Goal: Browse casually: Explore the website without a specific task or goal

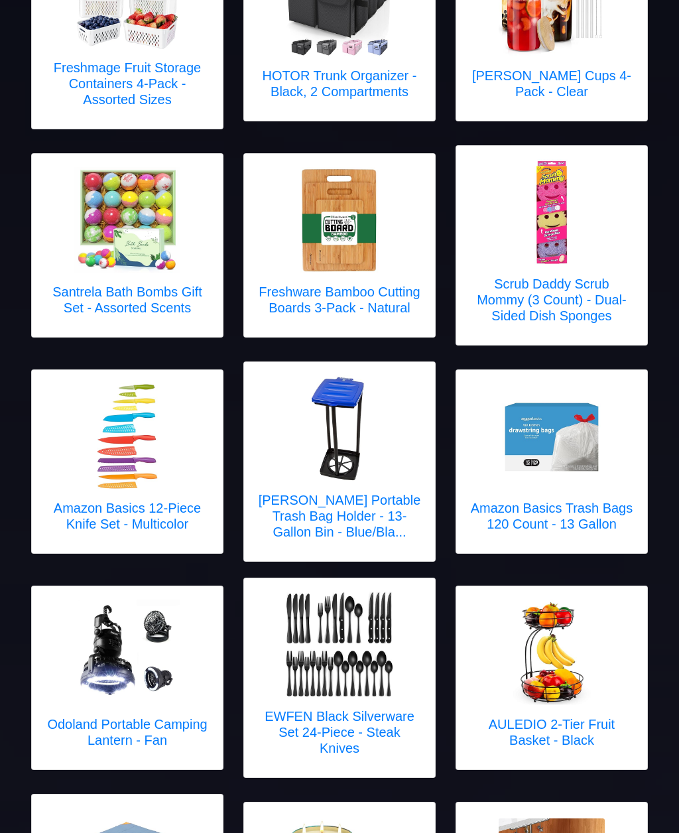
scroll to position [730, 0]
click at [580, 461] on img at bounding box center [551, 436] width 106 height 106
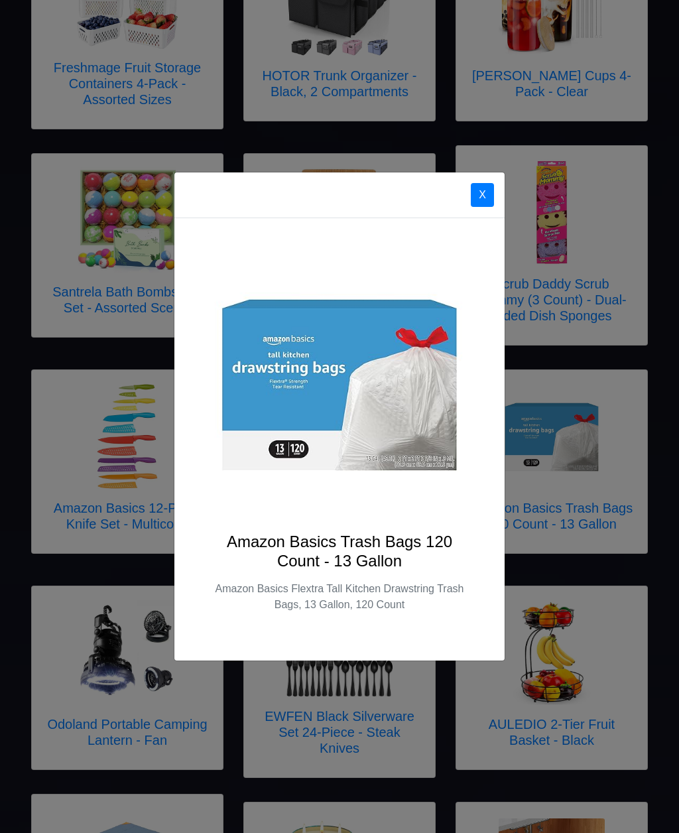
click at [392, 411] on img at bounding box center [339, 383] width 266 height 266
click at [488, 207] on button "X" at bounding box center [482, 195] width 23 height 24
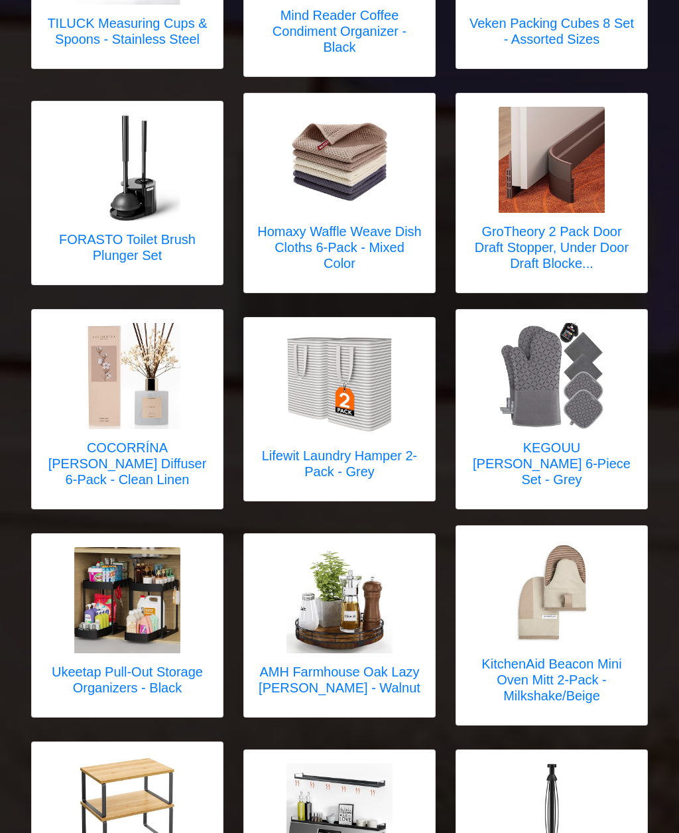
scroll to position [1863, 0]
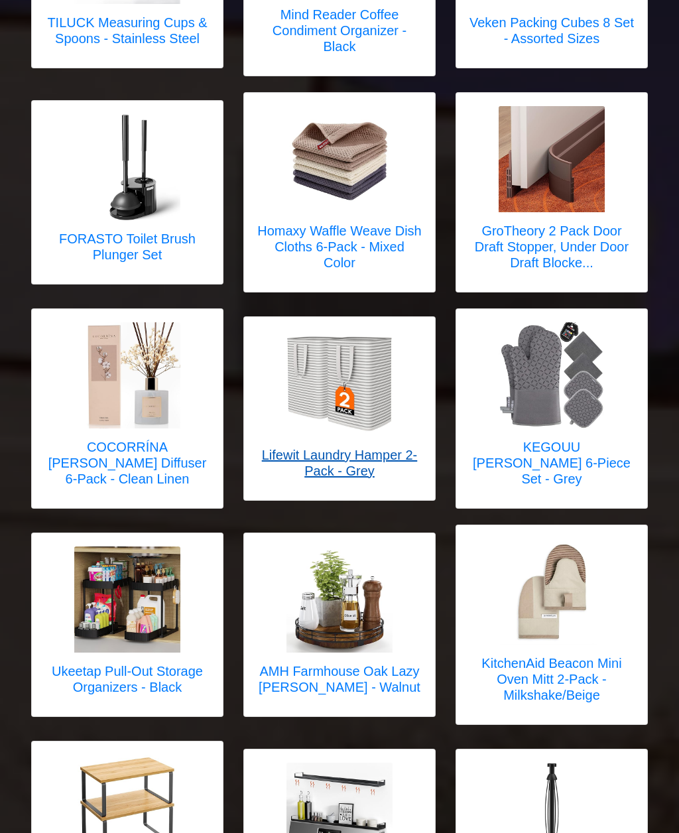
click at [373, 415] on img at bounding box center [339, 384] width 106 height 106
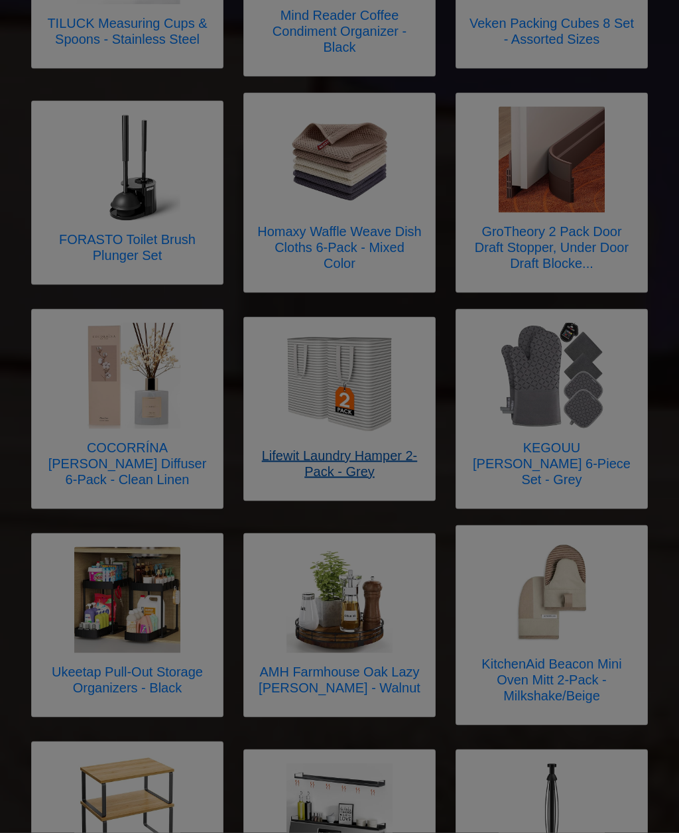
scroll to position [1864, 0]
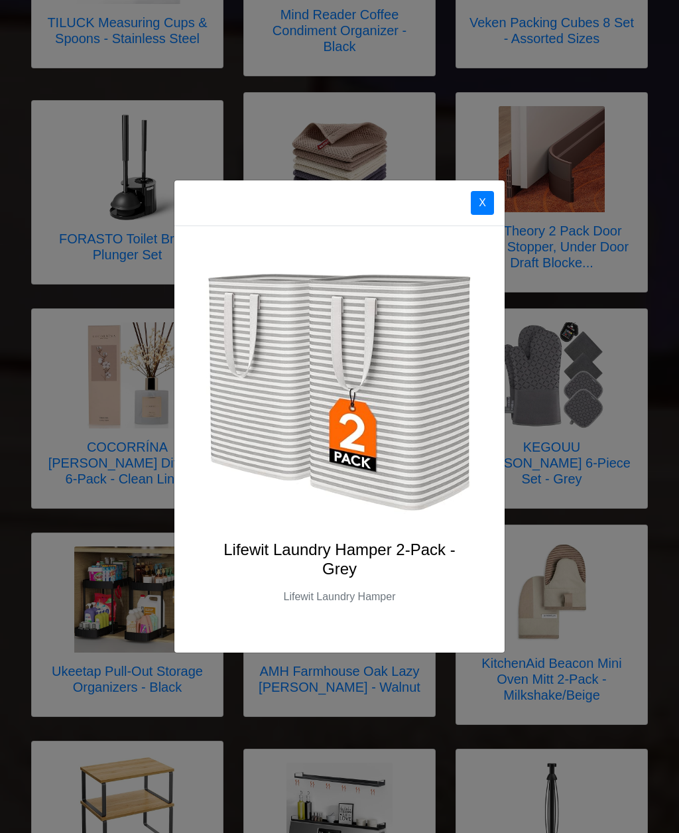
click at [425, 395] on img at bounding box center [339, 391] width 266 height 266
click at [414, 426] on img at bounding box center [339, 391] width 266 height 266
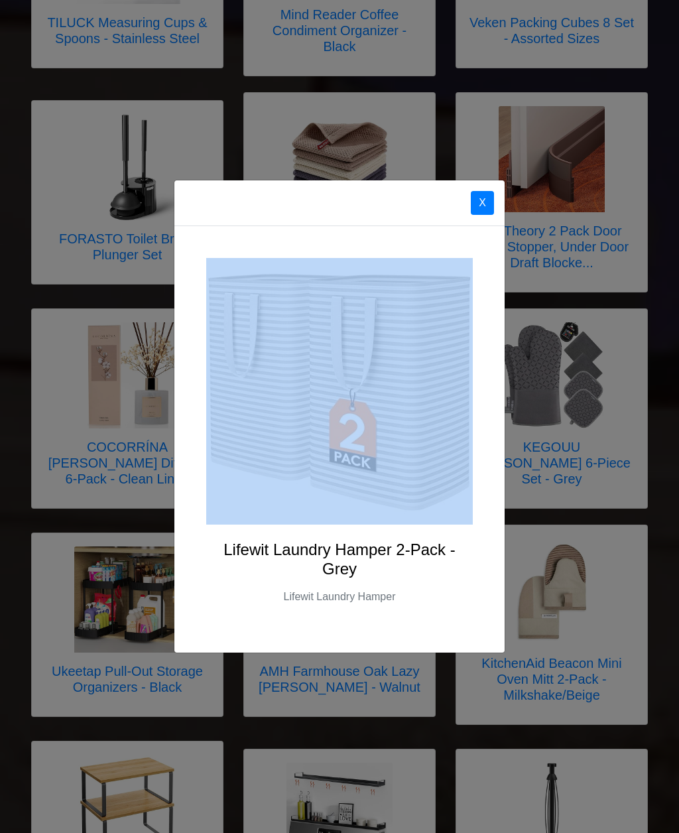
click at [478, 215] on button "X" at bounding box center [482, 203] width 23 height 24
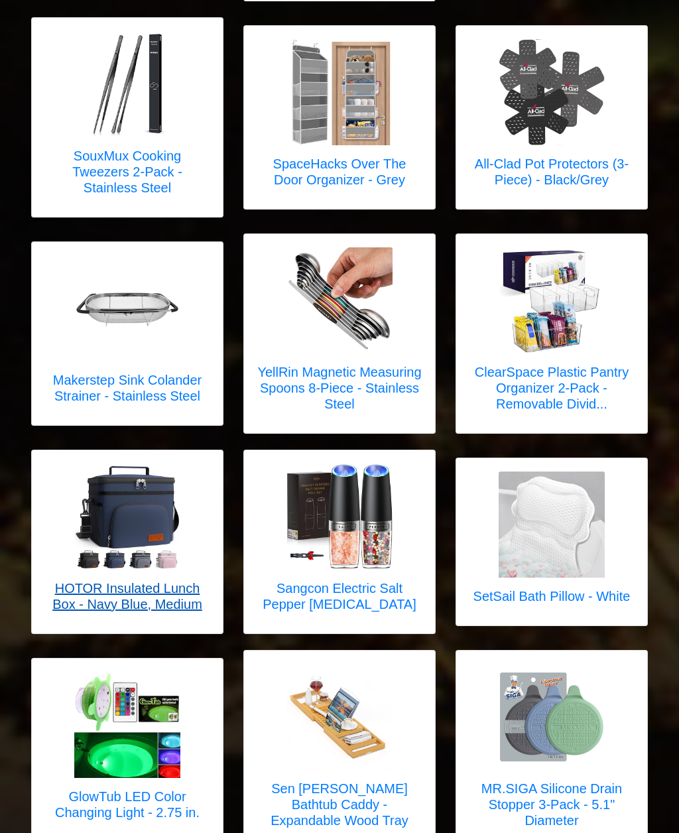
click at [141, 548] on img at bounding box center [127, 517] width 106 height 106
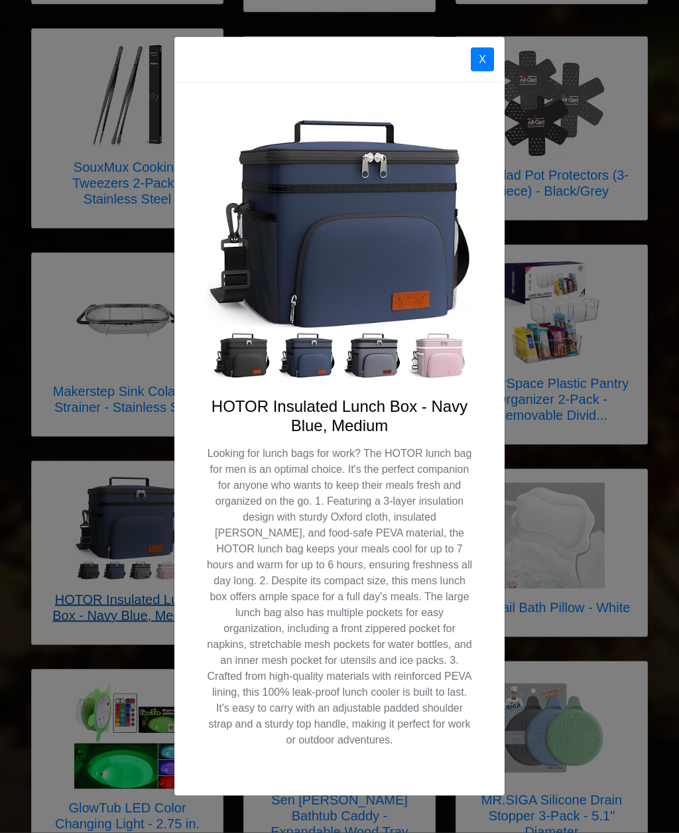
scroll to position [3630, 0]
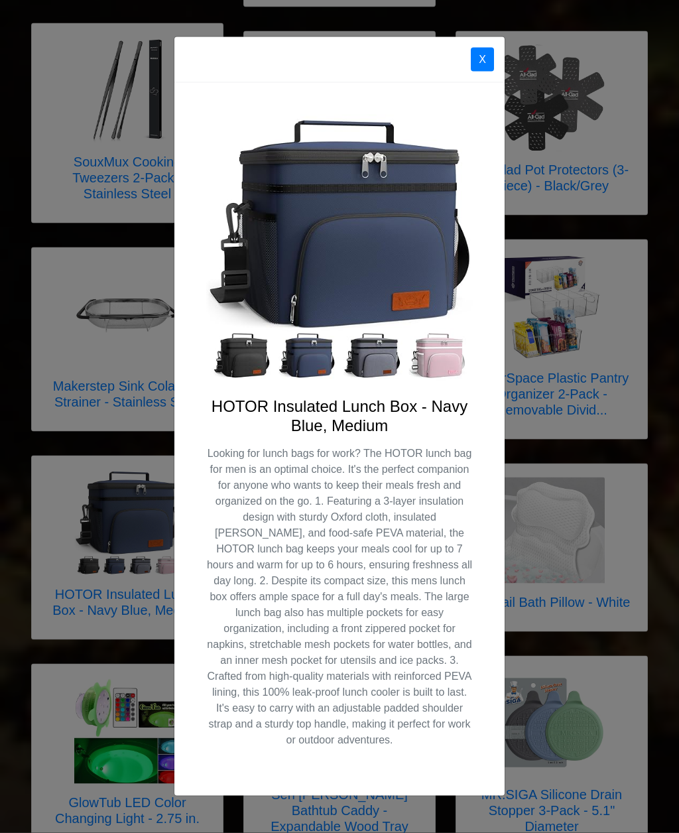
click at [419, 319] on img at bounding box center [339, 248] width 266 height 266
click at [414, 311] on img at bounding box center [339, 248] width 266 height 266
click at [481, 72] on button "X" at bounding box center [482, 60] width 23 height 24
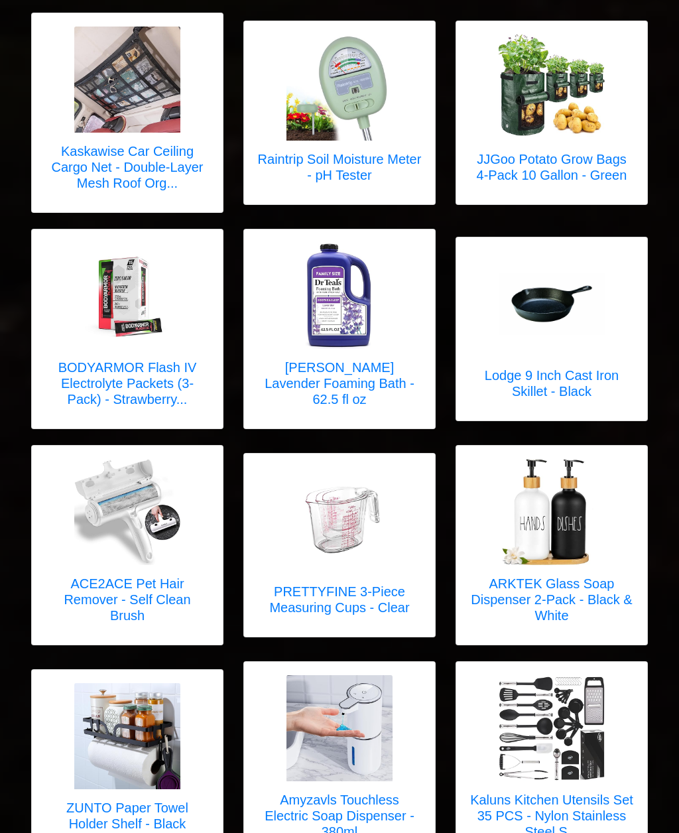
scroll to position [4953, 0]
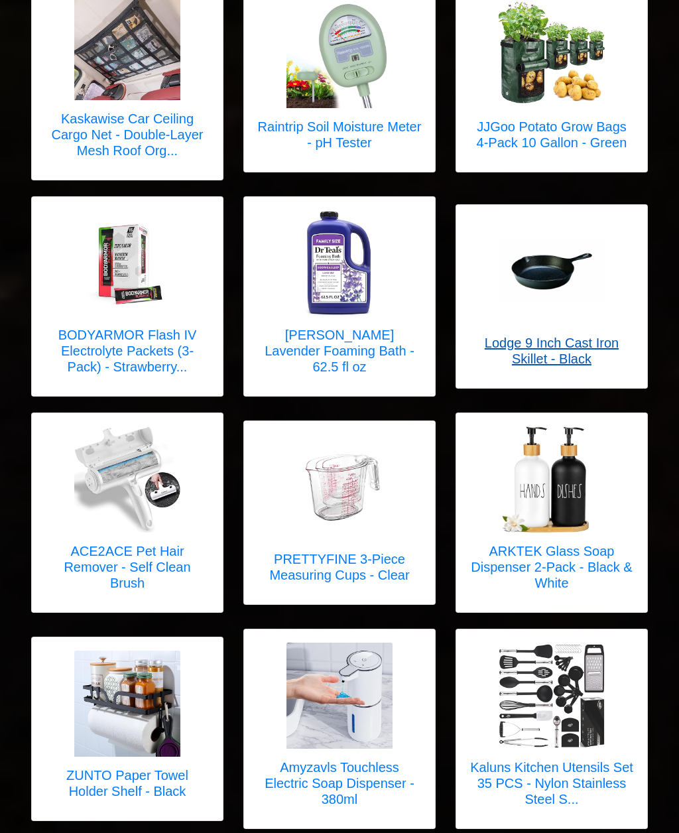
click at [579, 279] on img at bounding box center [551, 272] width 106 height 62
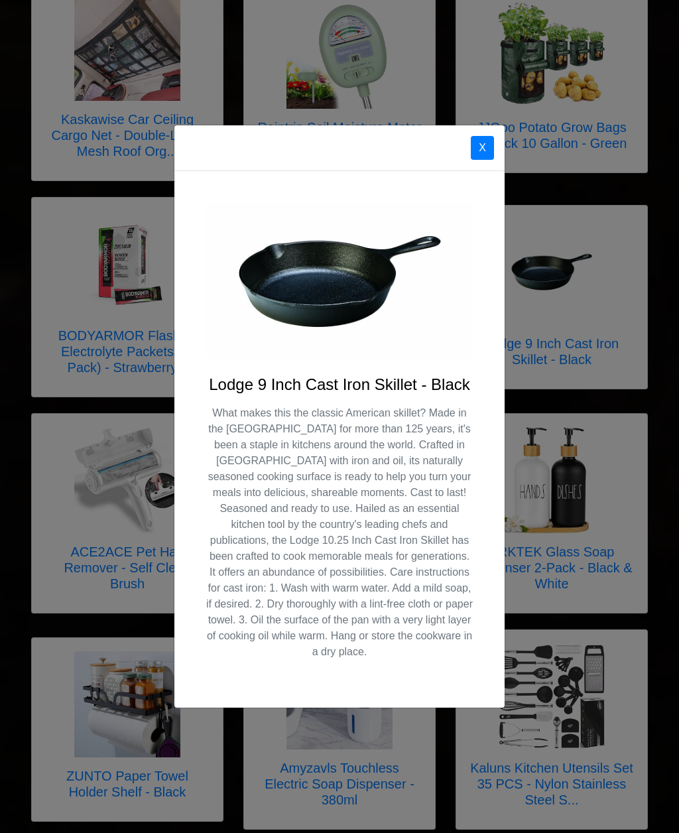
click at [481, 160] on button "X" at bounding box center [482, 148] width 23 height 24
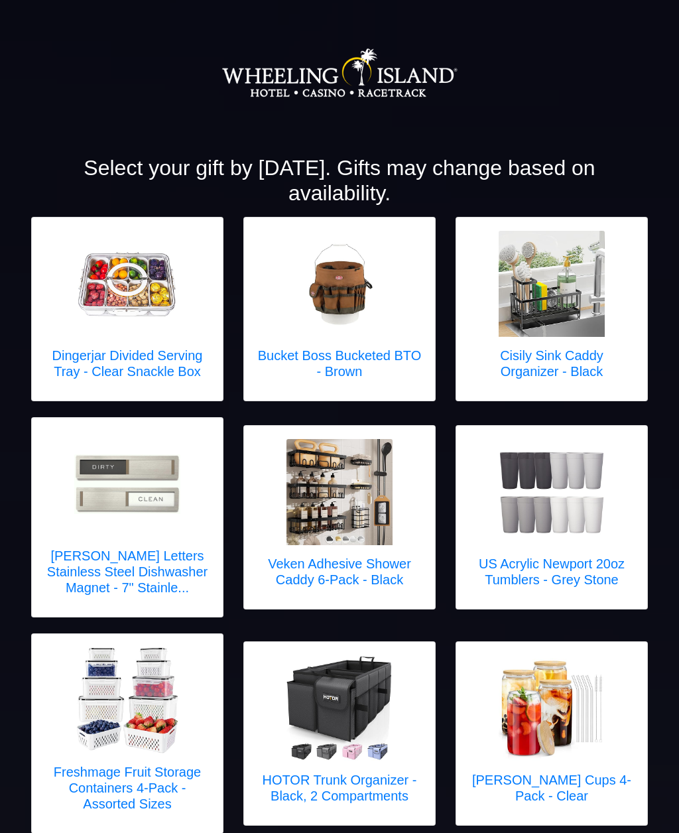
scroll to position [0, 0]
